Goal: Task Accomplishment & Management: Use online tool/utility

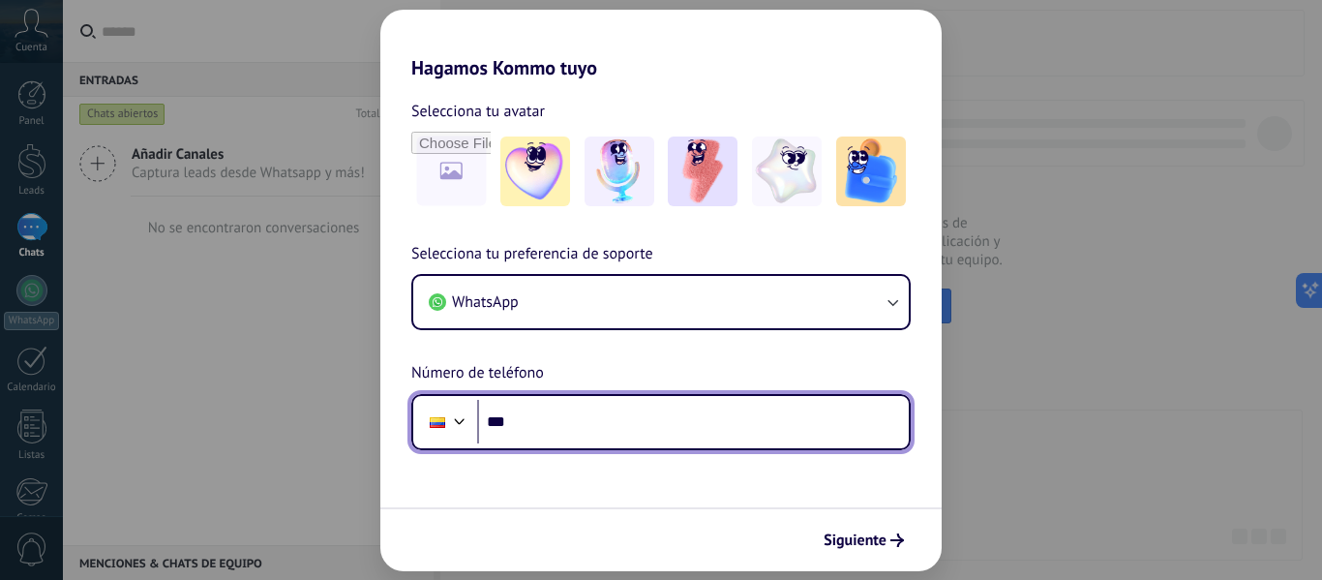
click at [590, 409] on input "***" at bounding box center [693, 422] width 432 height 45
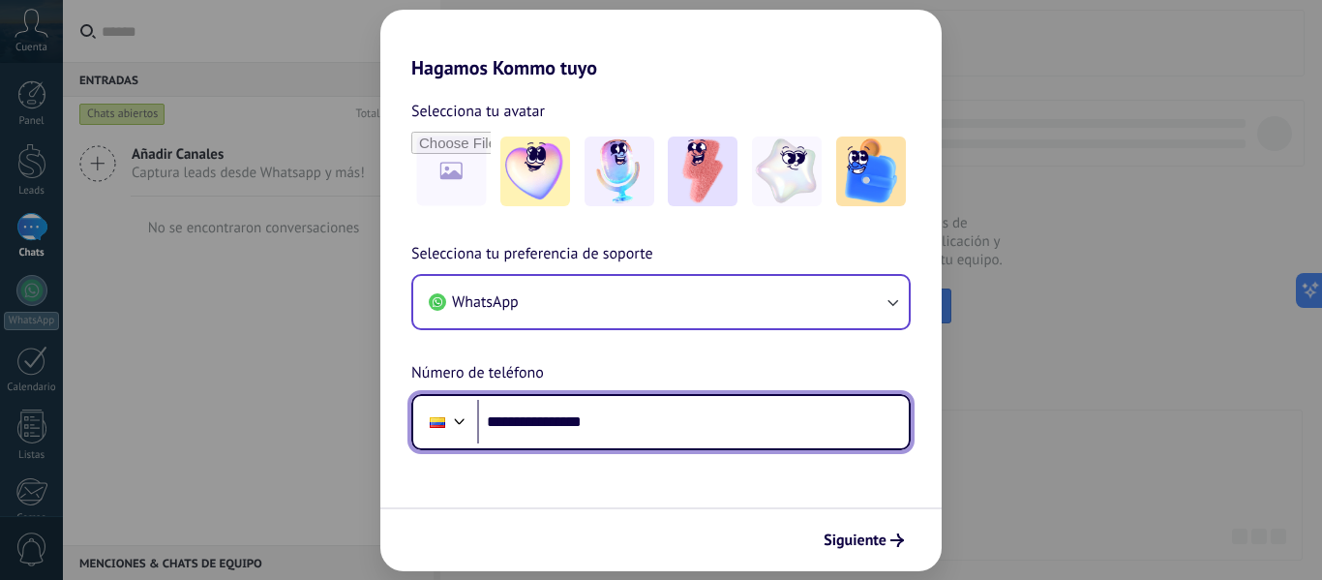
type input "**********"
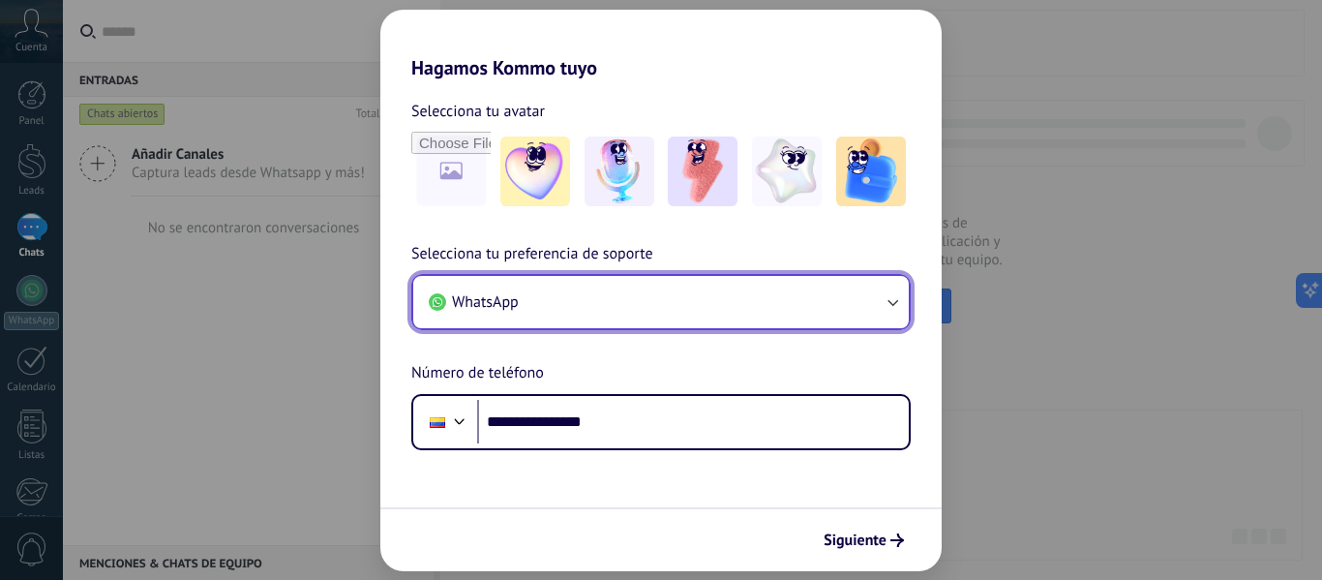
click at [643, 303] on button "WhatsApp" at bounding box center [661, 302] width 496 height 52
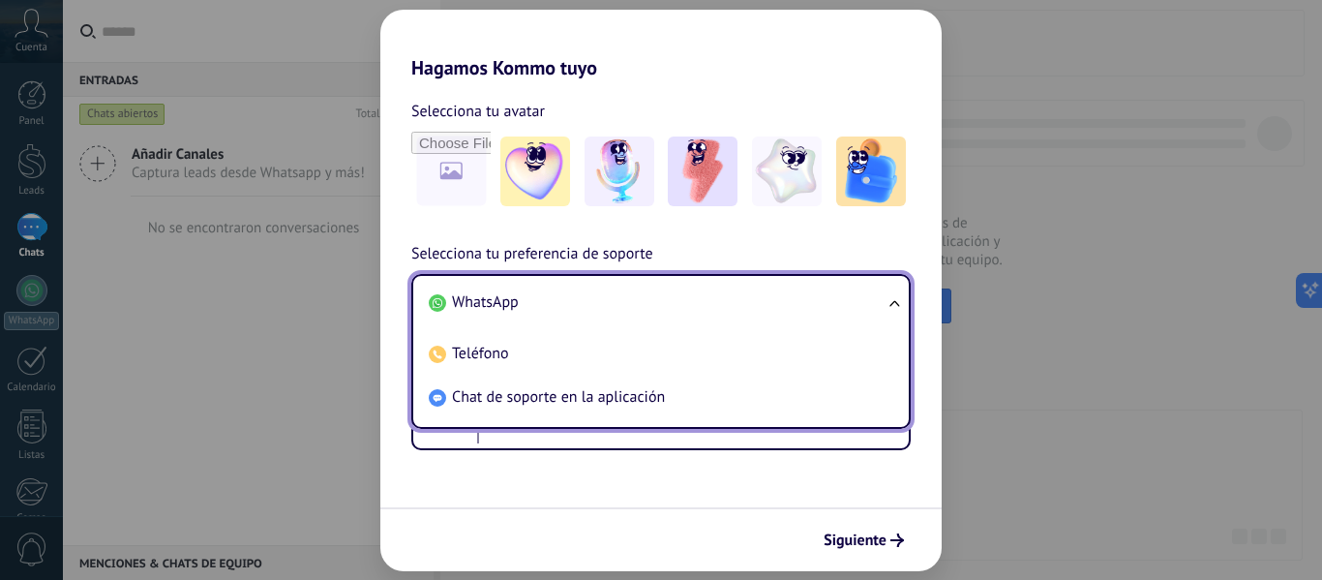
click at [643, 303] on li "WhatsApp" at bounding box center [657, 303] width 472 height 44
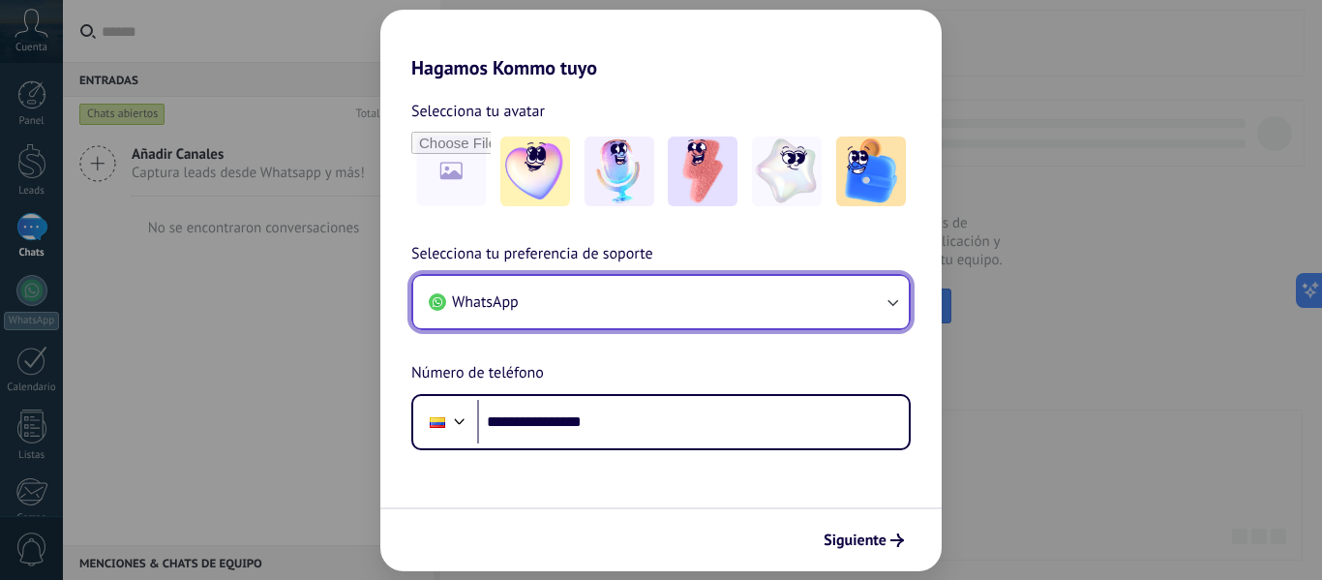
click at [643, 303] on button "WhatsApp" at bounding box center [661, 302] width 496 height 52
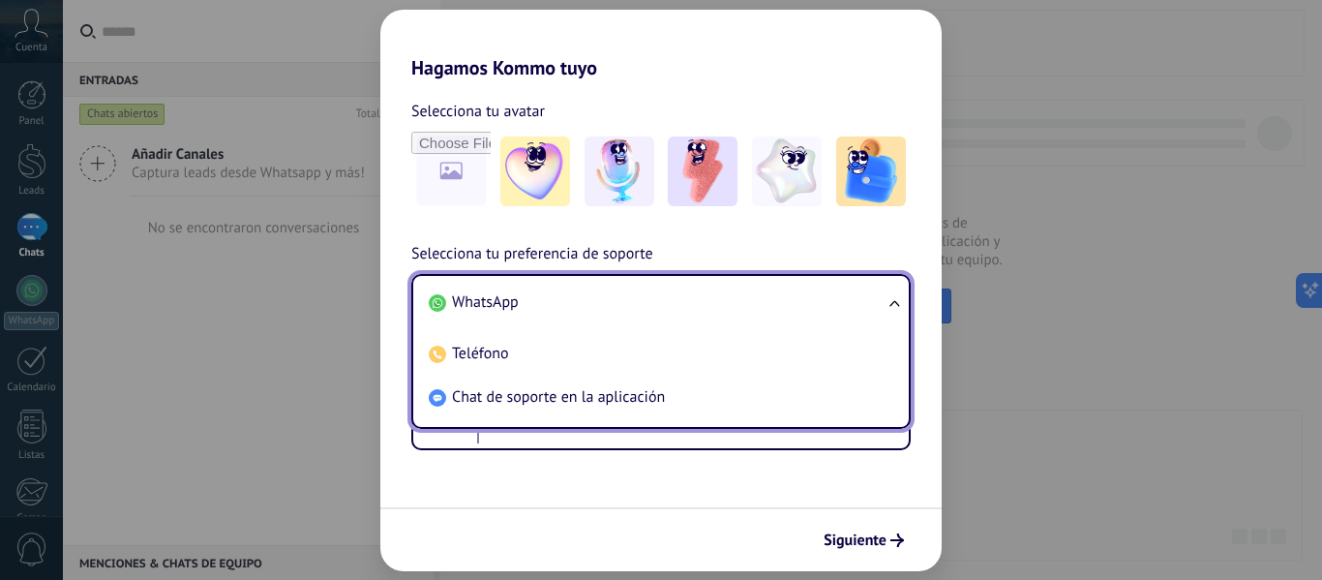
click at [642, 303] on li "WhatsApp" at bounding box center [657, 303] width 472 height 44
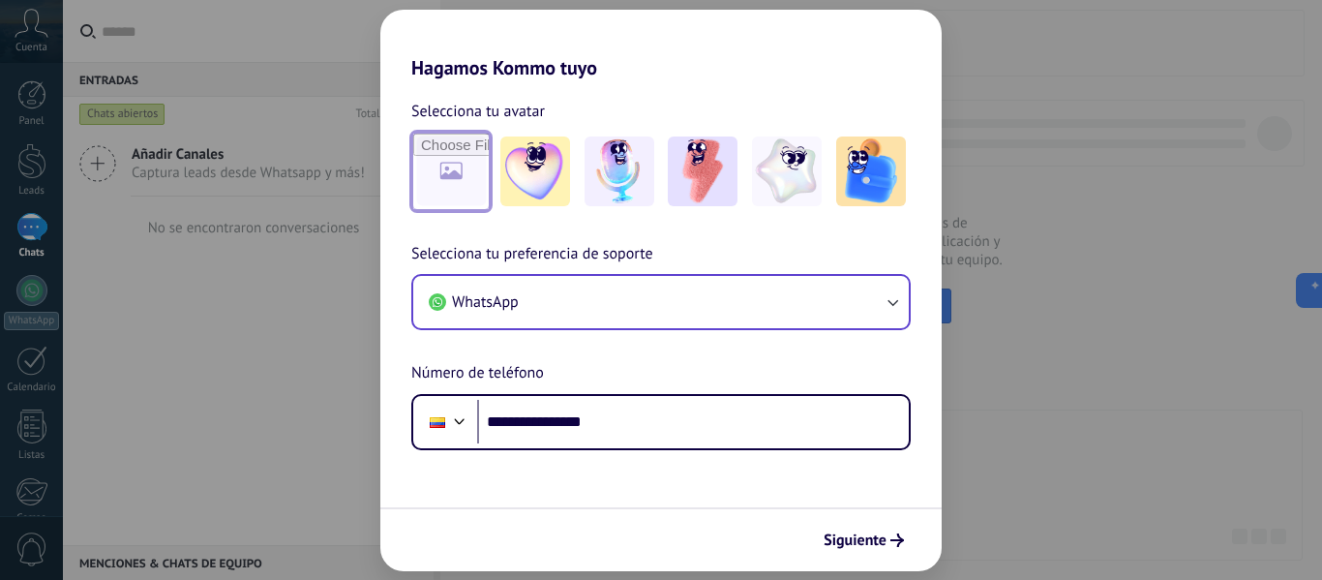
click at [440, 167] on input "file" at bounding box center [450, 171] width 75 height 75
type input "**********"
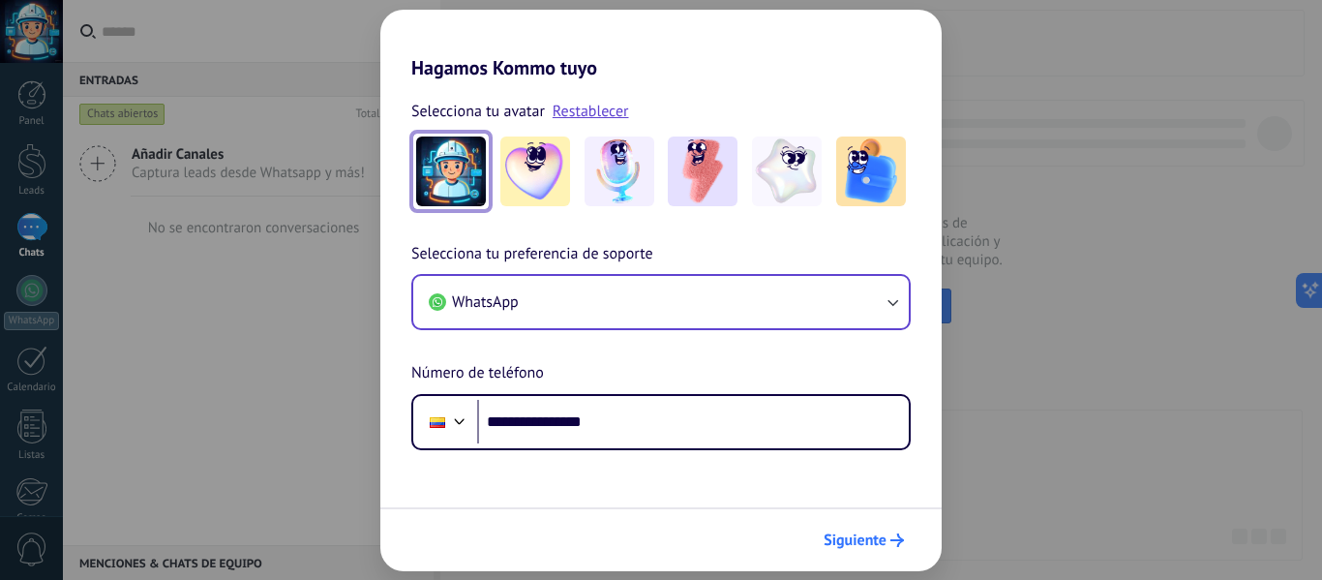
click at [867, 537] on span "Siguiente" at bounding box center [855, 540] width 63 height 14
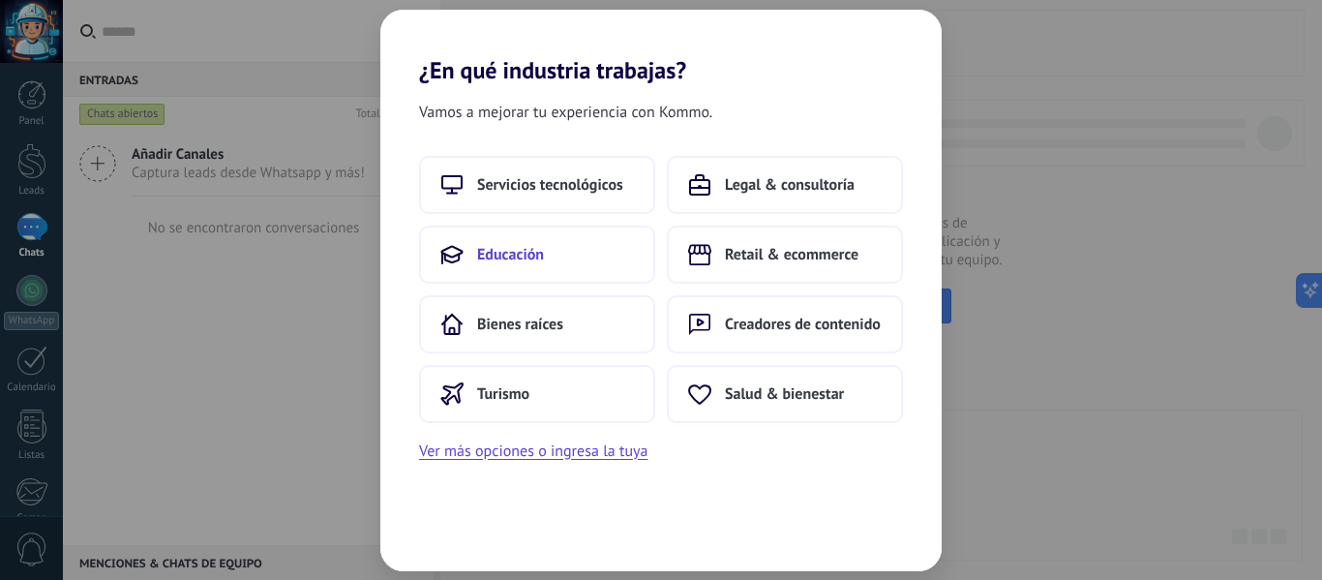
click at [587, 260] on button "Educación" at bounding box center [537, 255] width 236 height 58
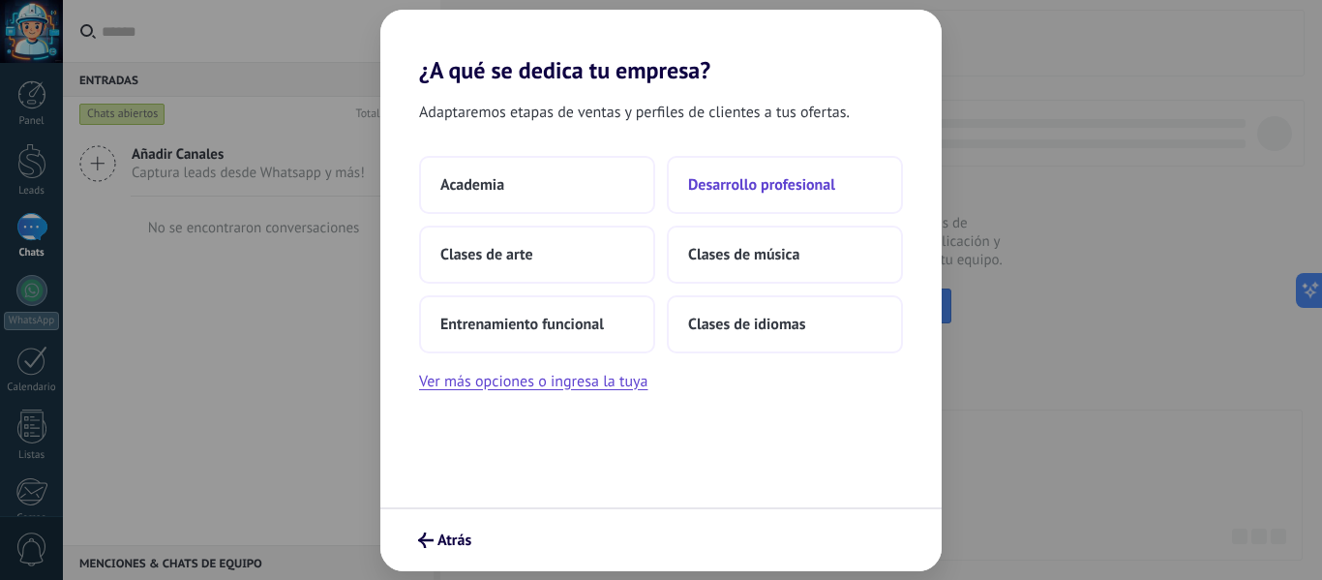
click at [749, 186] on span "Desarrollo profesional" at bounding box center [761, 184] width 147 height 19
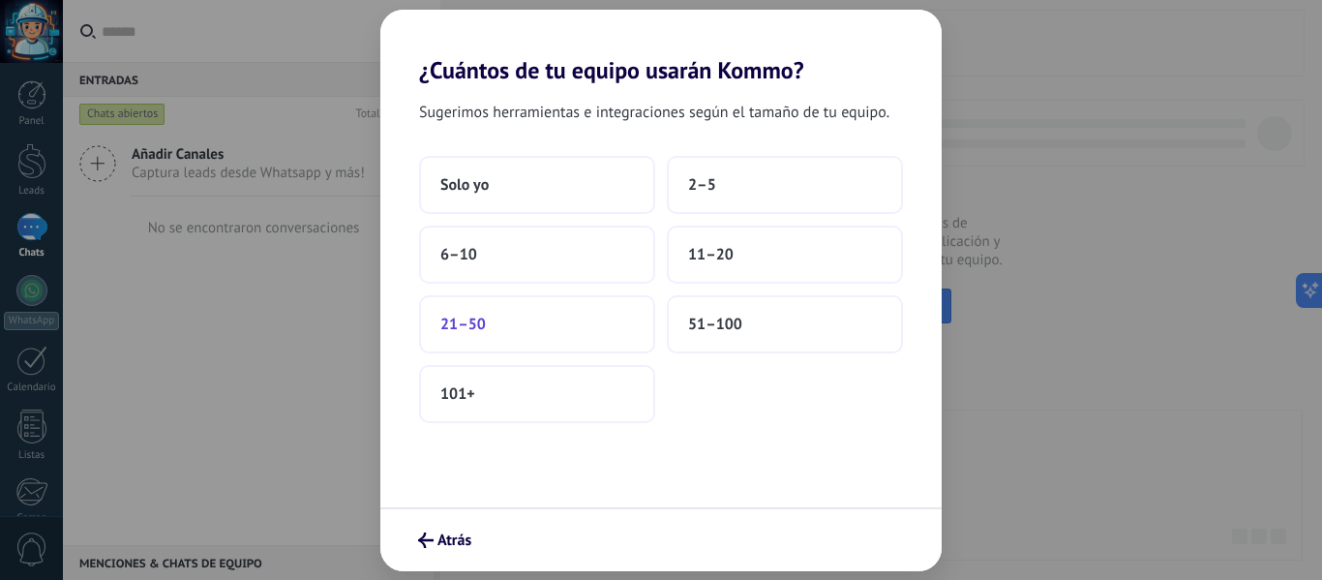
click at [575, 310] on button "21–50" at bounding box center [537, 324] width 236 height 58
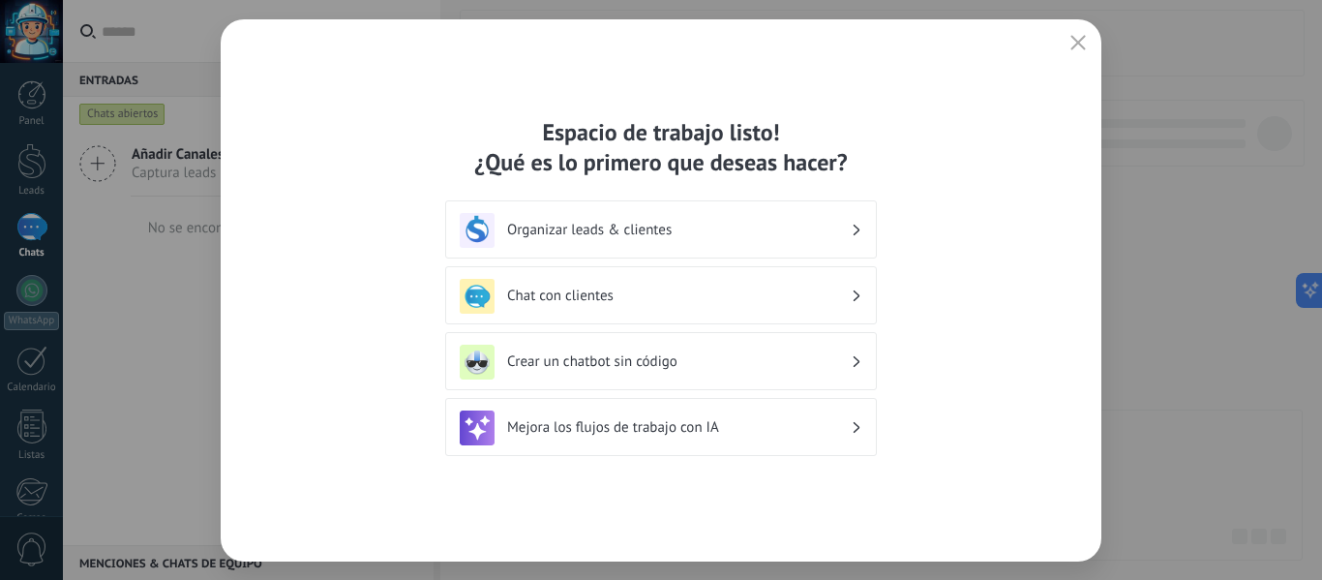
click at [721, 292] on h3 "Chat con clientes" at bounding box center [679, 295] width 344 height 18
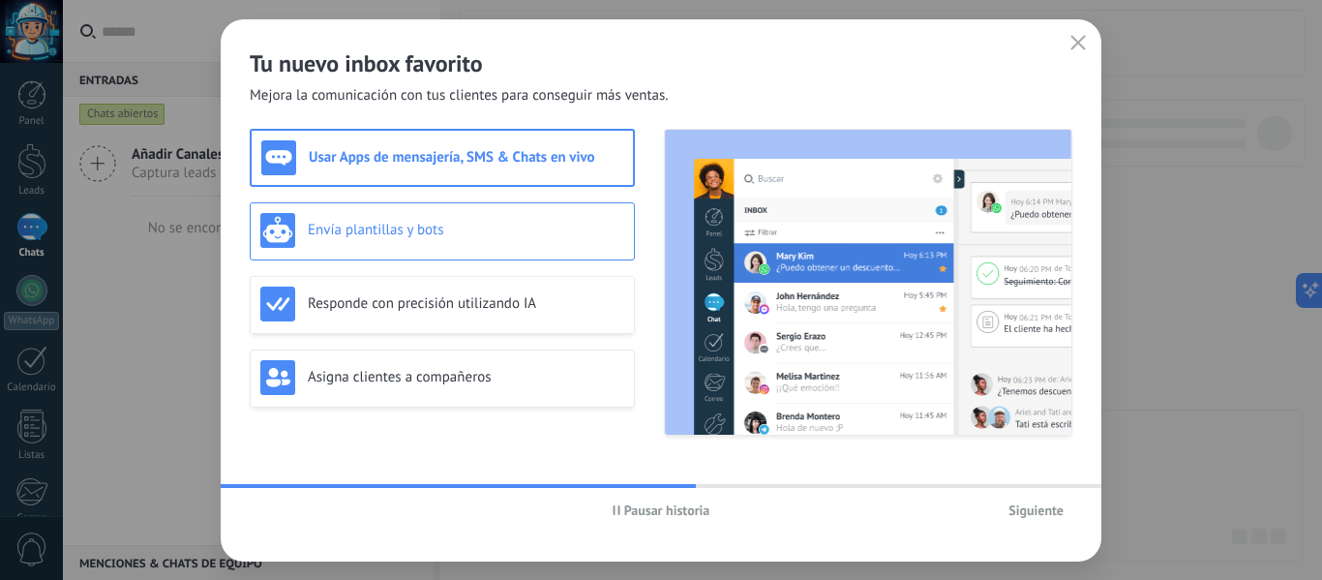
click at [525, 234] on h3 "Envía plantillas y bots" at bounding box center [466, 230] width 316 height 18
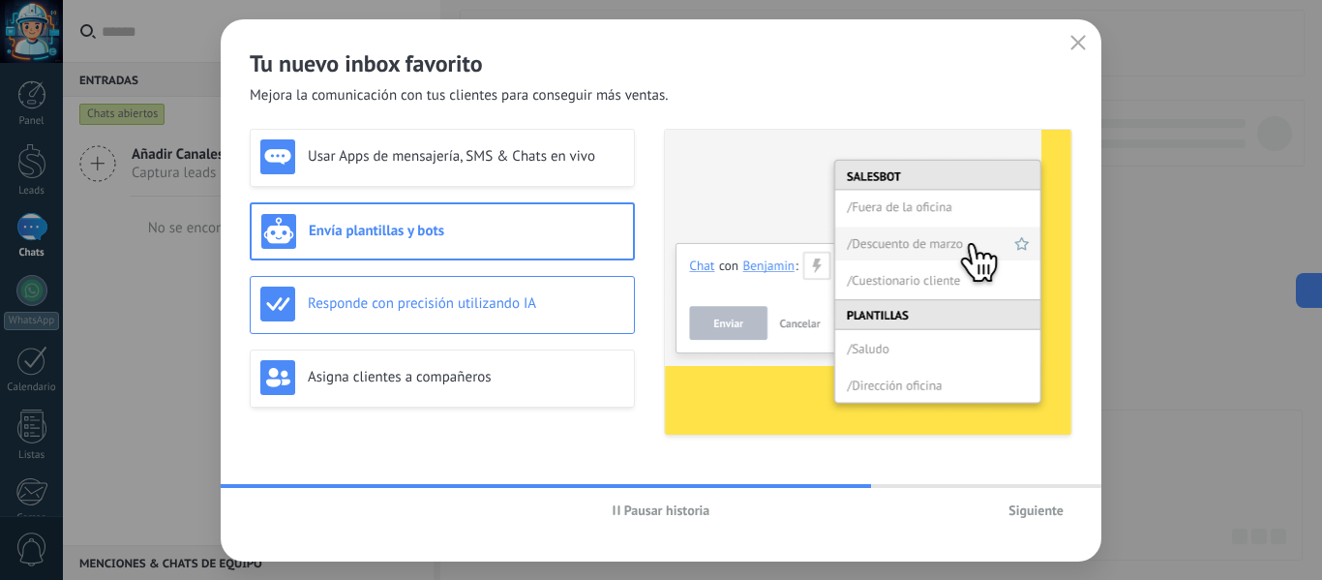
click at [494, 294] on h3 "Responde con precisión utilizando IA" at bounding box center [466, 303] width 316 height 18
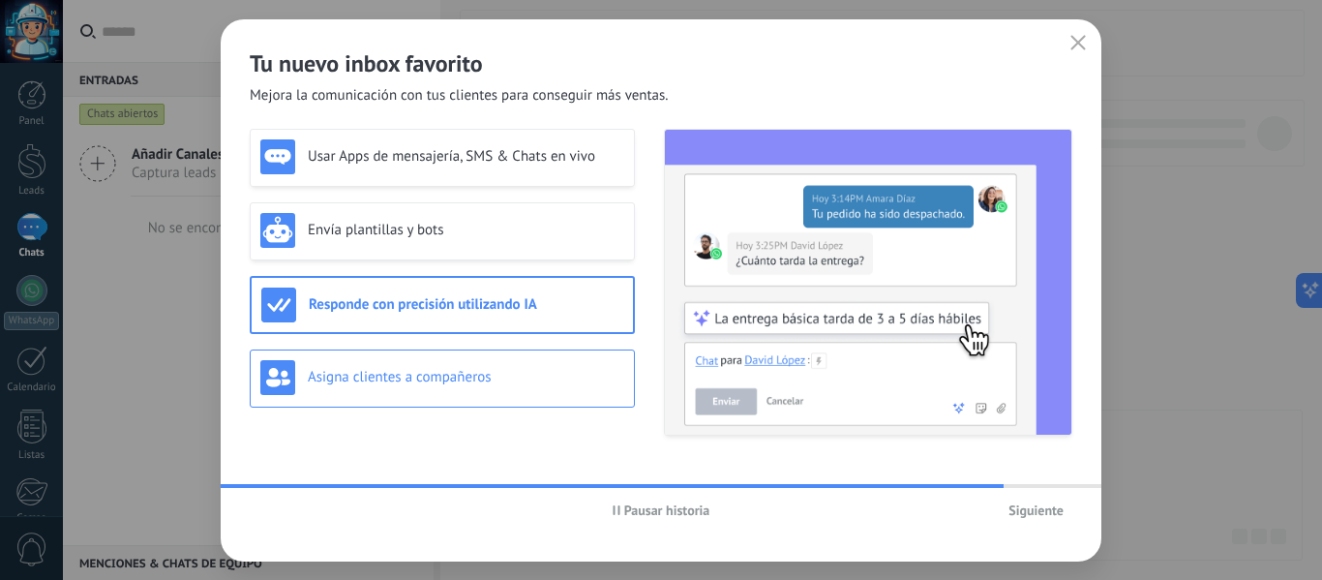
click at [500, 377] on h3 "Asigna clientes a compañeros" at bounding box center [466, 377] width 316 height 18
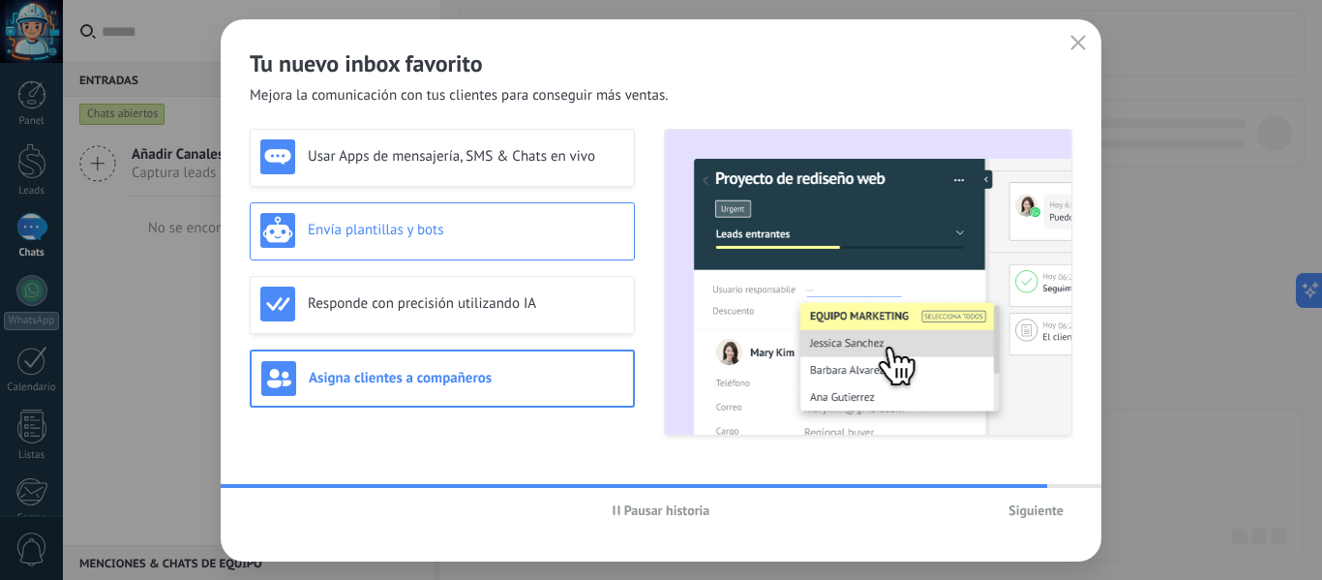
click at [449, 242] on div "Envía plantillas y bots" at bounding box center [442, 230] width 364 height 35
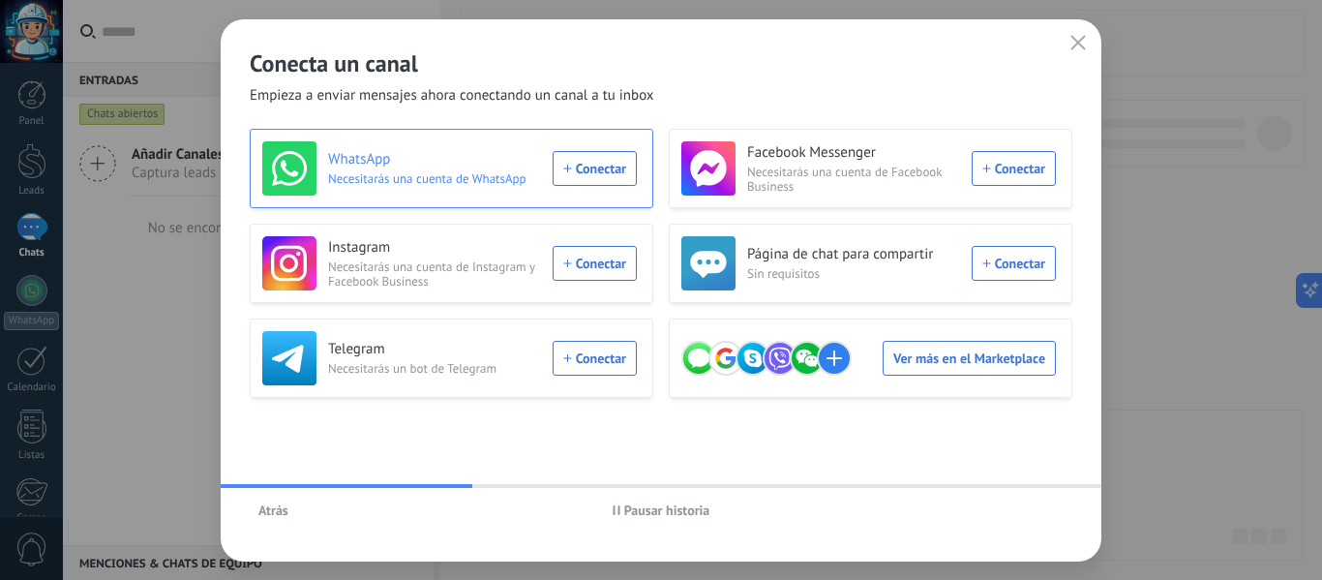
click at [611, 175] on div "WhatsApp Necesitarás una cuenta de WhatsApp Conectar" at bounding box center [449, 168] width 375 height 54
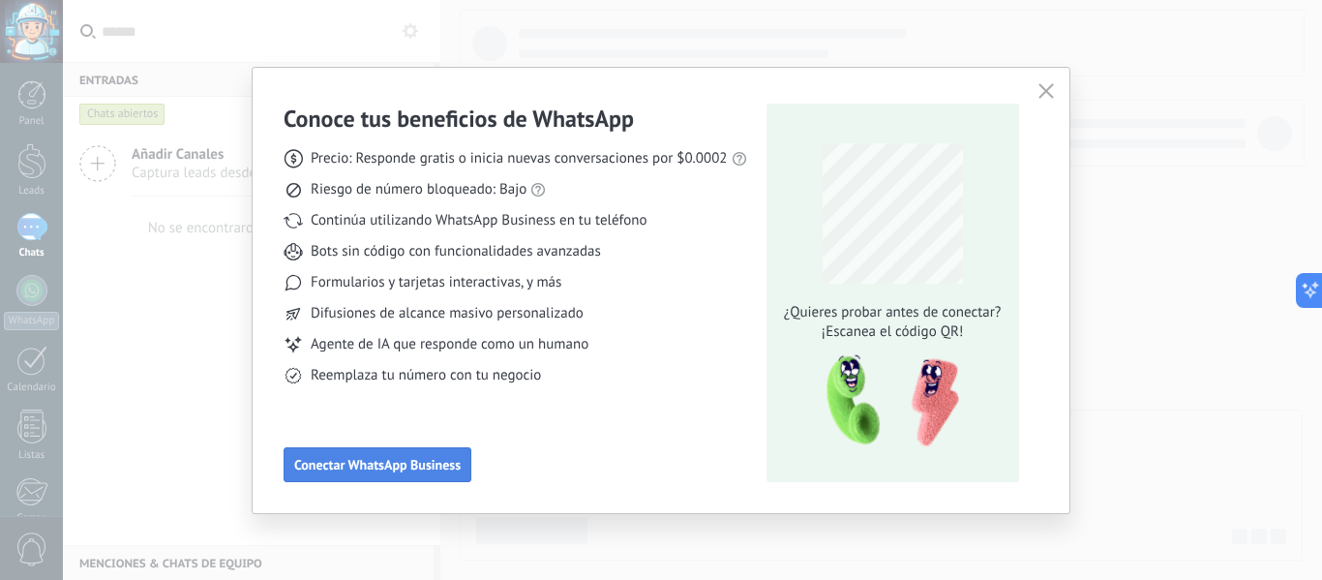
click at [392, 466] on span "Conectar WhatsApp Business" at bounding box center [377, 465] width 166 height 14
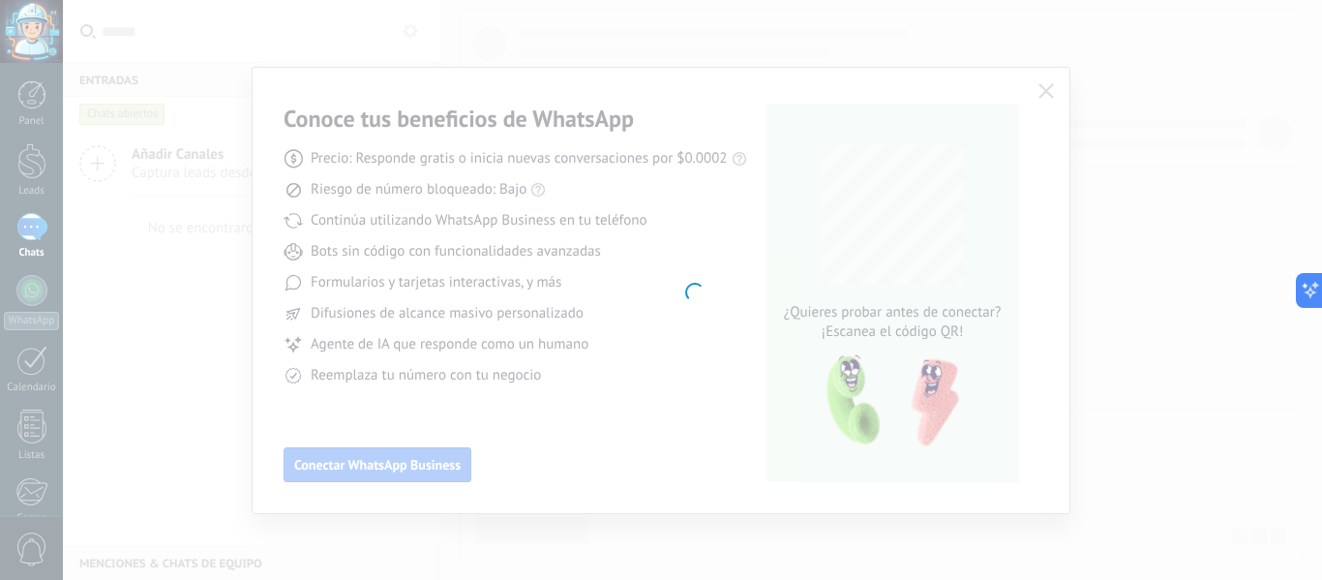
click at [944, 125] on div at bounding box center [692, 290] width 1259 height 580
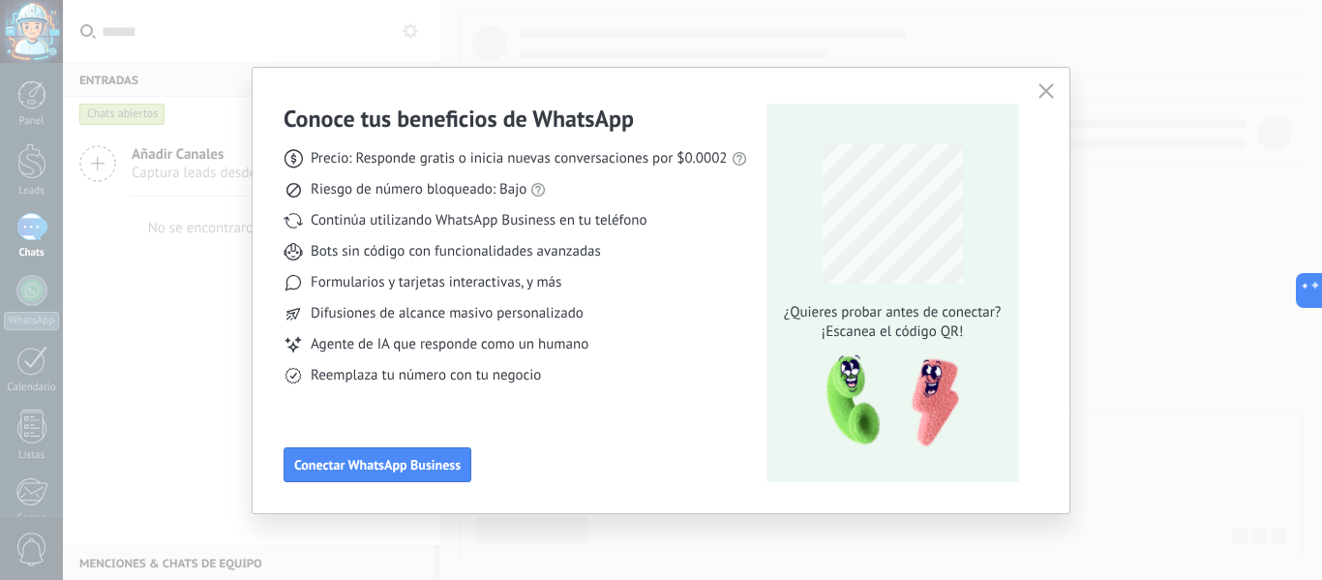
click at [1040, 88] on icon "button" at bounding box center [1045, 90] width 15 height 15
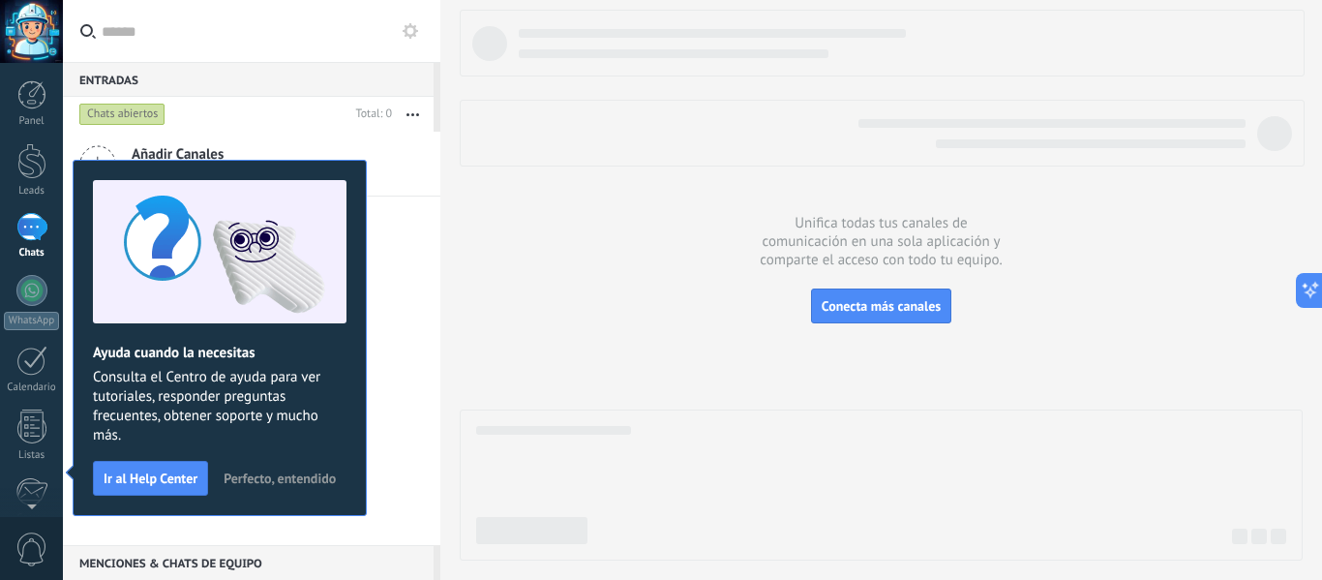
click at [279, 475] on span "Perfecto, entendido" at bounding box center [280, 478] width 112 height 14
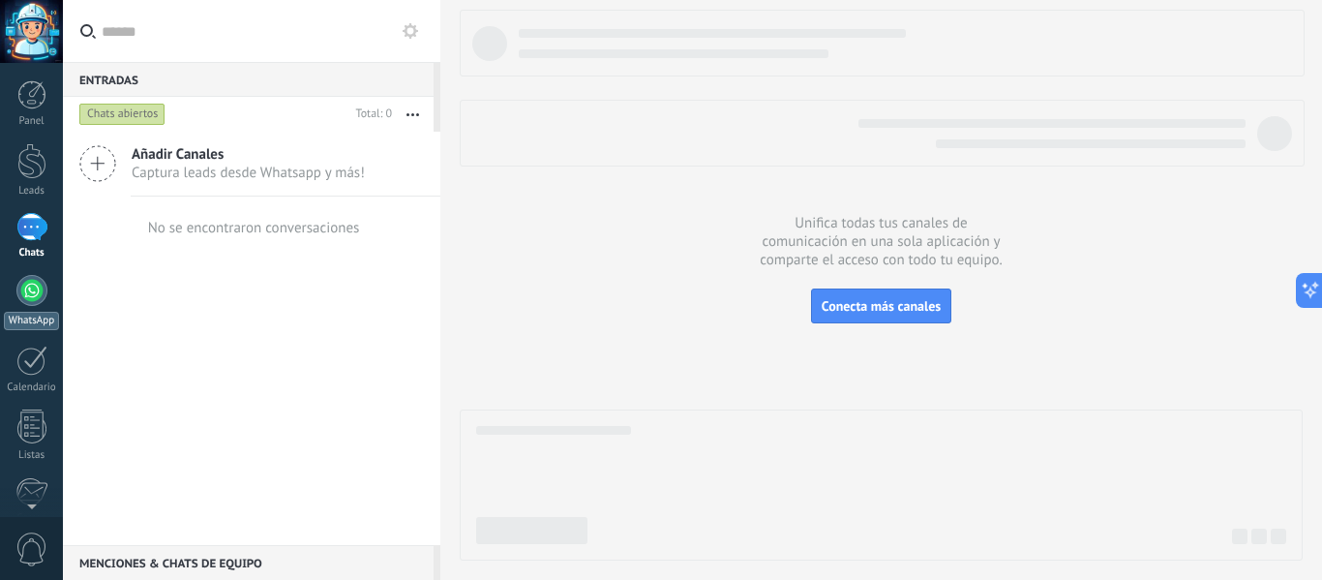
click at [27, 288] on div at bounding box center [31, 290] width 31 height 31
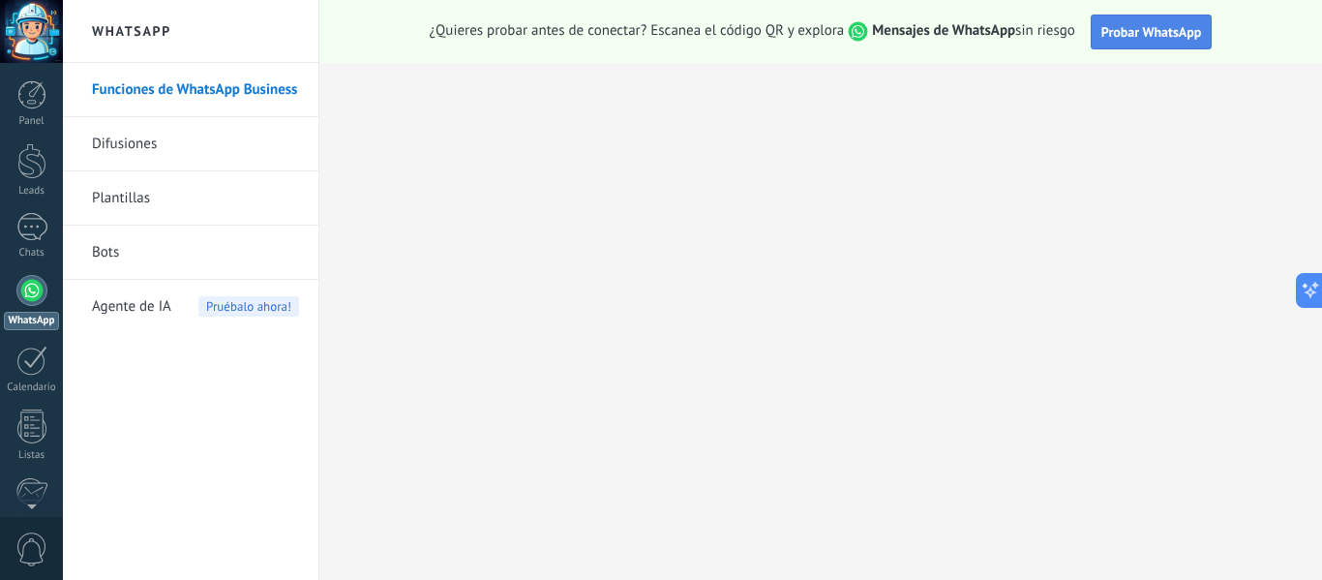
click at [1160, 32] on span "Probar WhatsApp" at bounding box center [1151, 31] width 101 height 17
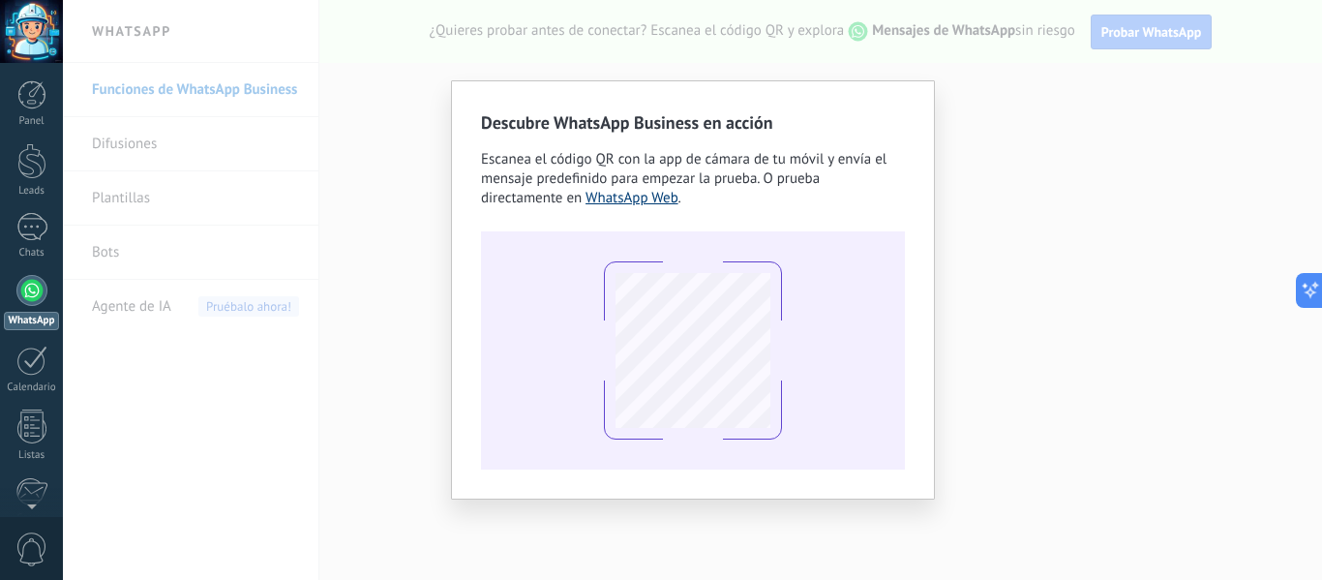
click at [608, 196] on link "WhatsApp Web" at bounding box center [632, 198] width 93 height 18
click at [1009, 92] on div "Descubre WhatsApp Business en acción Escanea el código QR con la app de cámara …" at bounding box center [692, 290] width 1259 height 580
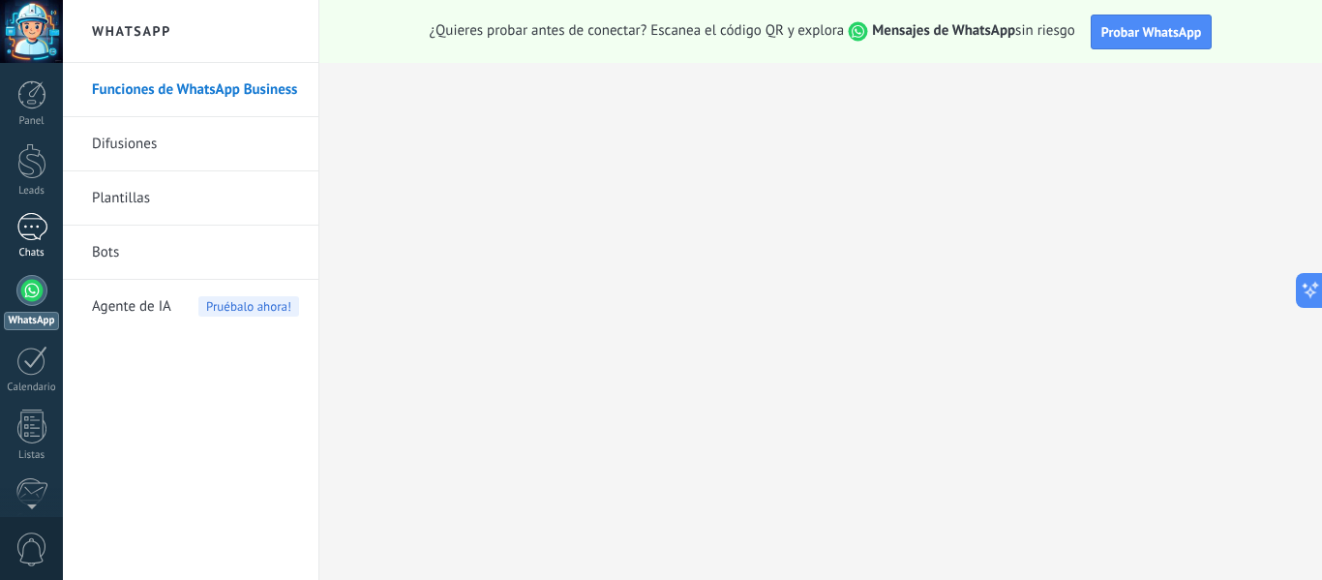
click at [41, 237] on div at bounding box center [31, 227] width 31 height 28
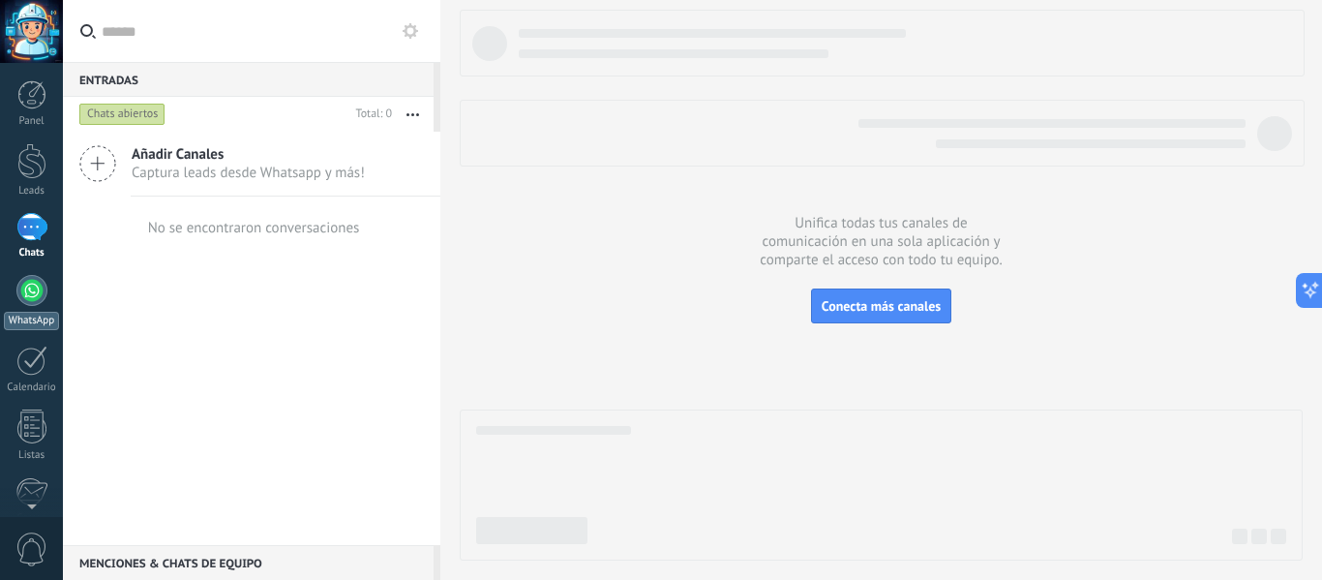
click at [31, 290] on div at bounding box center [31, 290] width 31 height 31
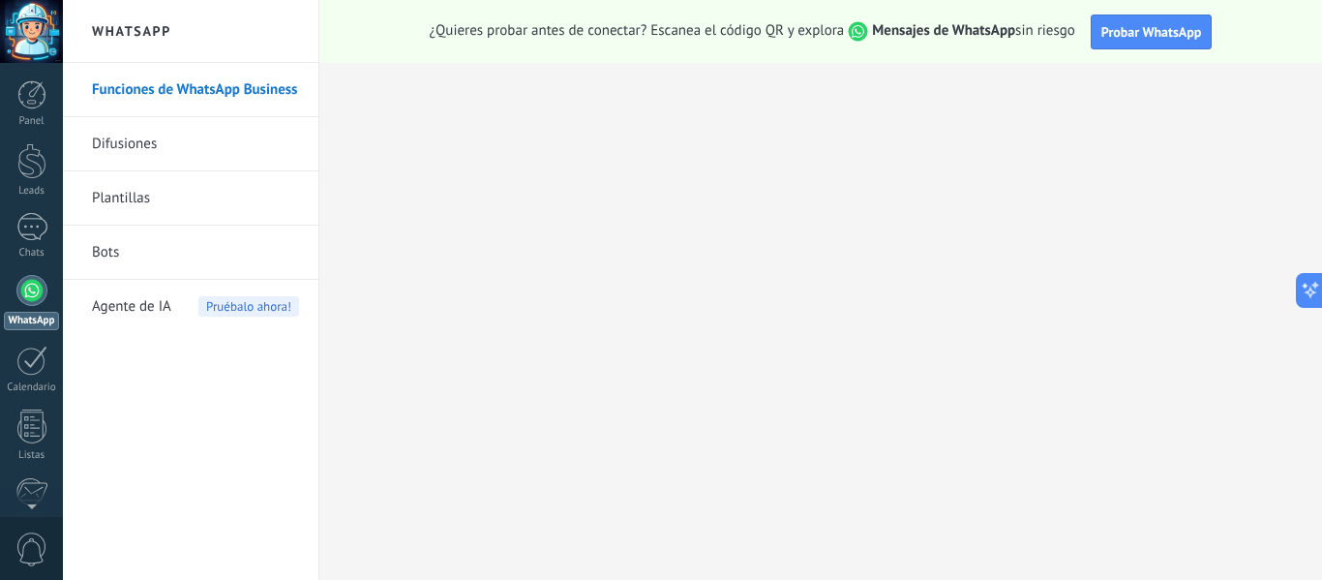
click at [164, 33] on h2 "WhatsApp" at bounding box center [190, 31] width 207 height 63
drag, startPoint x: 177, startPoint y: 33, endPoint x: 115, endPoint y: 23, distance: 62.7
click at [115, 23] on h2 "WhatsApp" at bounding box center [190, 31] width 207 height 63
click at [132, 199] on link "Plantillas" at bounding box center [195, 198] width 207 height 54
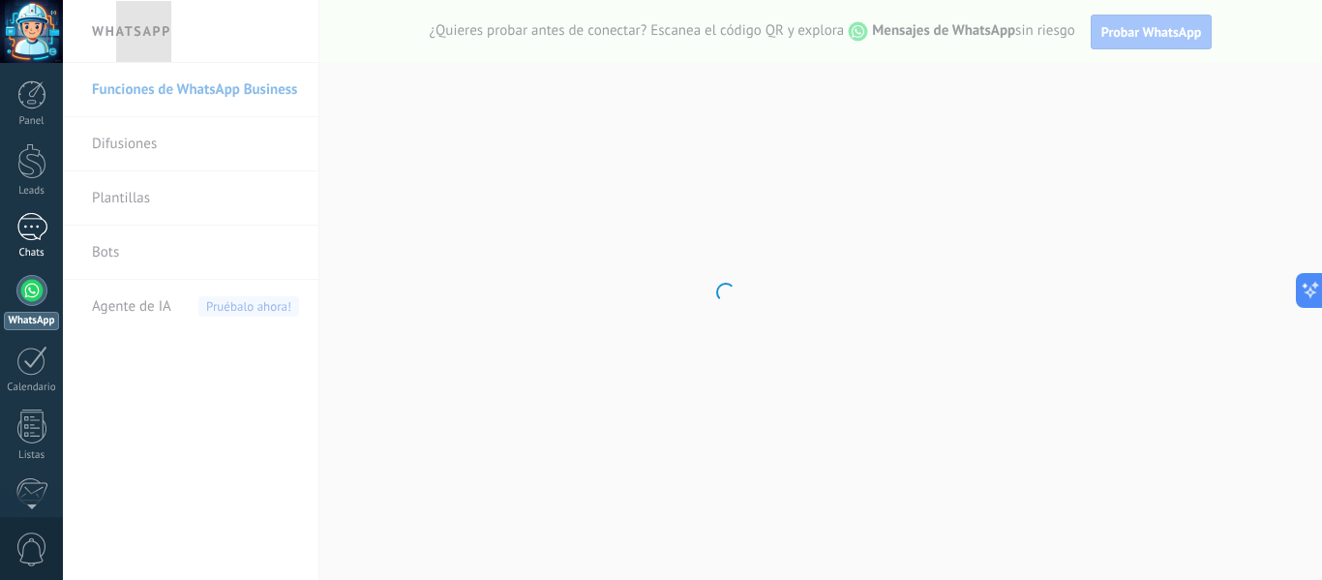
click at [42, 245] on link "Chats" at bounding box center [31, 236] width 63 height 46
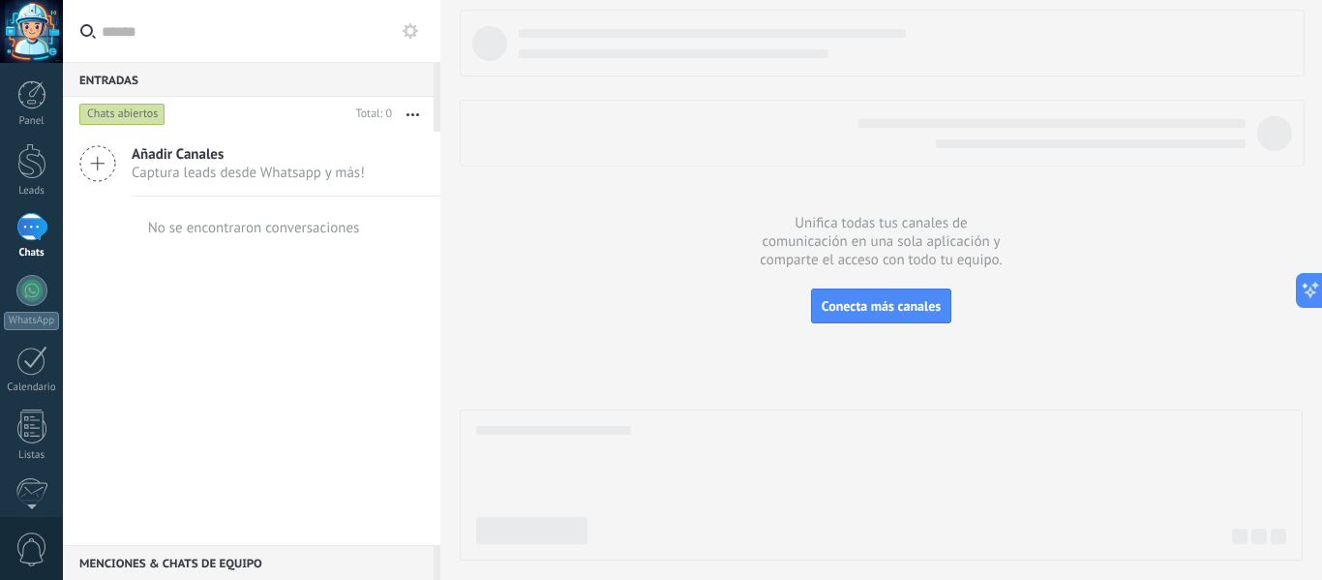
click at [203, 87] on div "Entradas 0" at bounding box center [248, 79] width 371 height 35
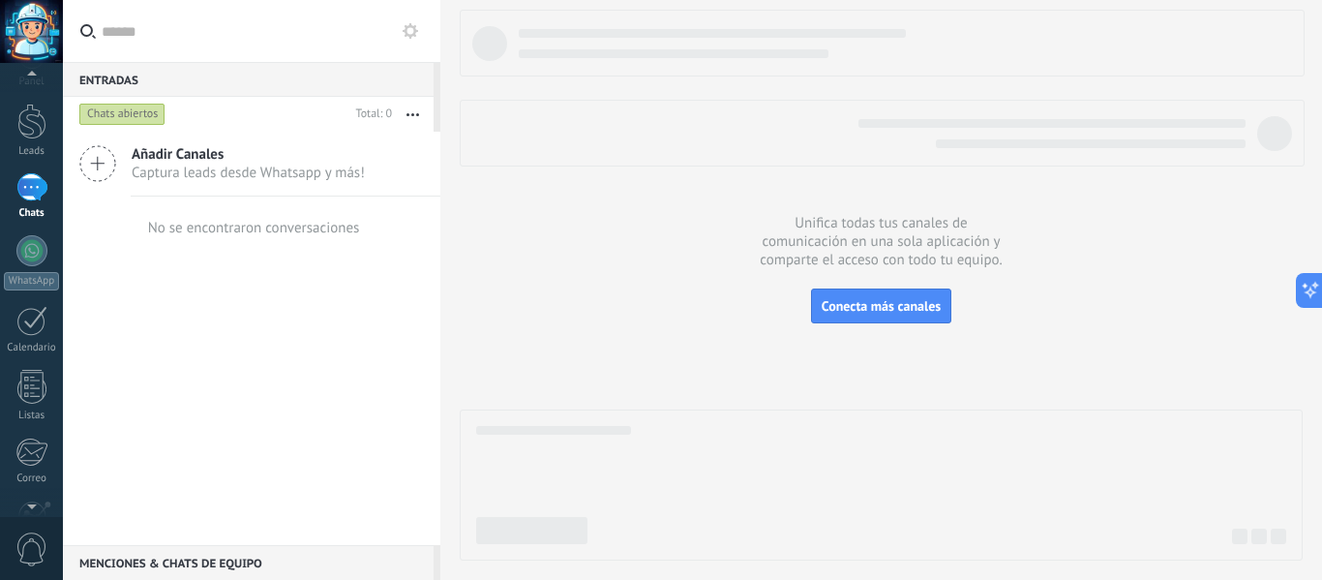
scroll to position [32, 0]
click at [32, 275] on link "WhatsApp" at bounding box center [31, 270] width 63 height 55
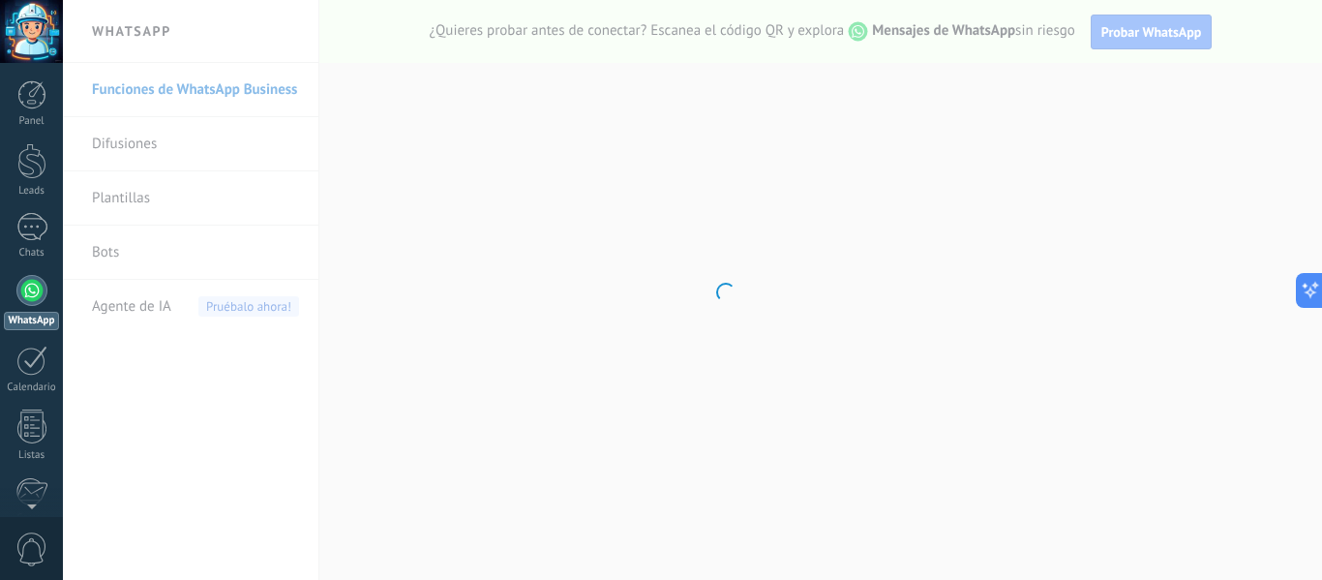
click at [171, 205] on body ".abccls-1,.abccls-2{fill-rule:evenodd}.abccls-2{fill:#fff} .abfcls-1{fill:none}…" at bounding box center [661, 290] width 1322 height 580
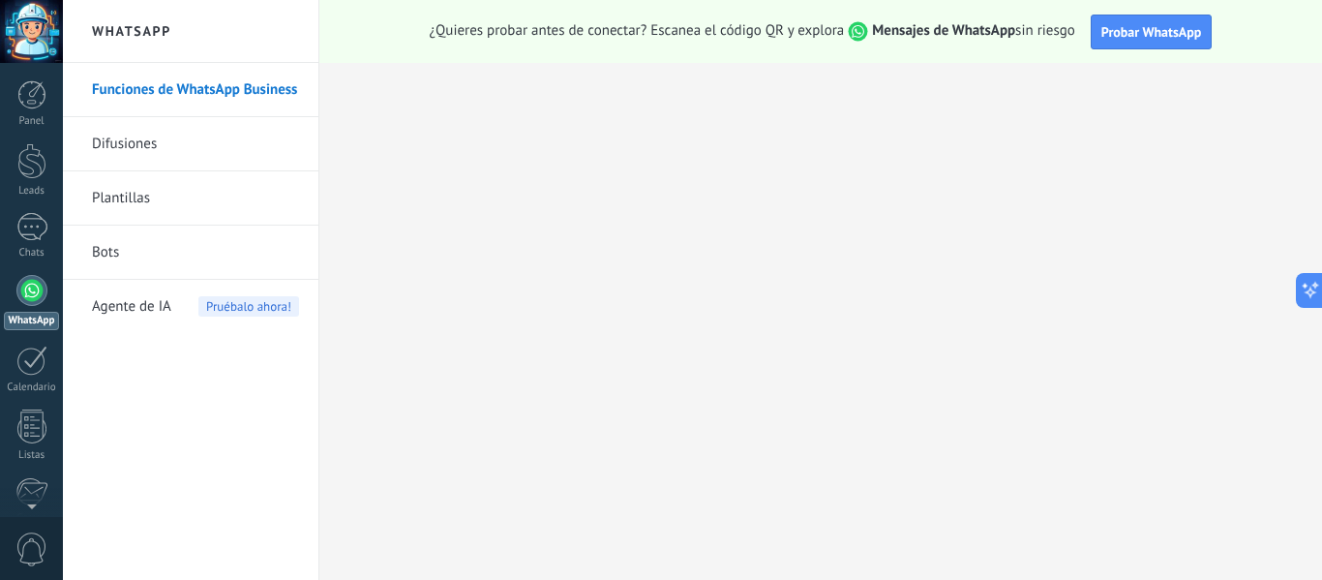
click at [128, 190] on link "Plantillas" at bounding box center [195, 198] width 207 height 54
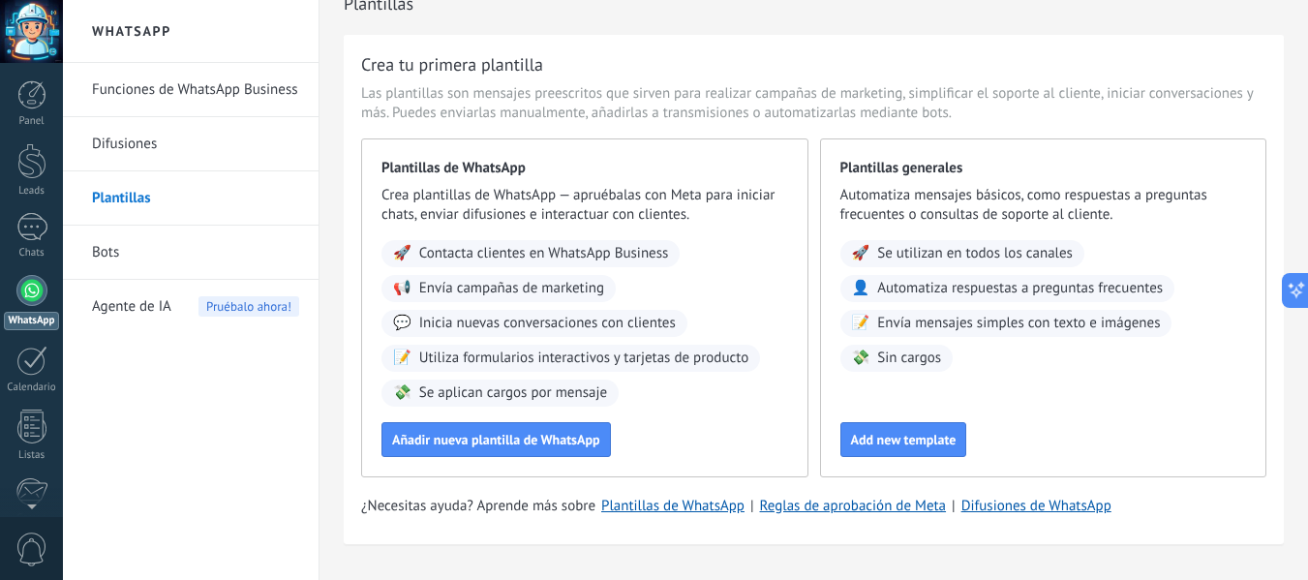
scroll to position [74, 0]
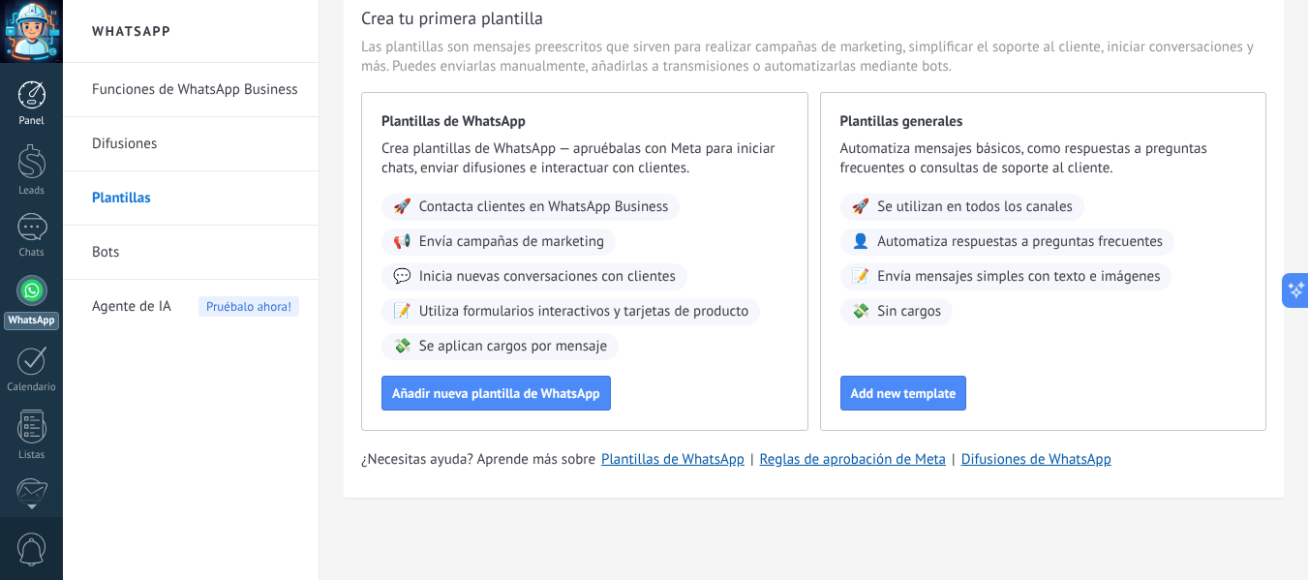
click at [30, 92] on div at bounding box center [31, 94] width 29 height 29
